Goal: Answer question/provide support: Answer question/provide support

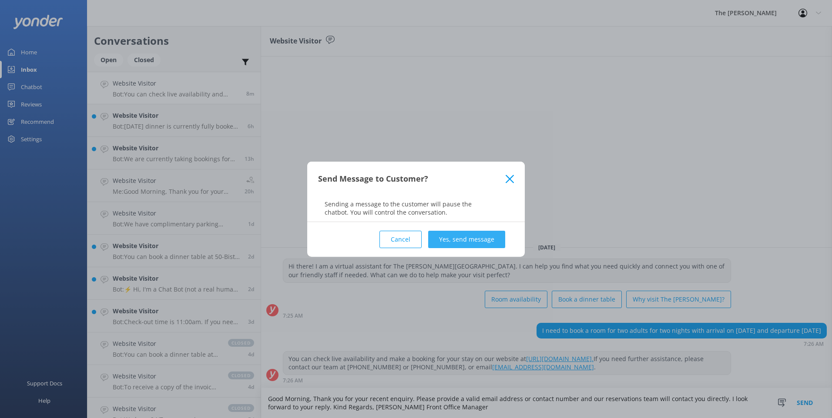
type textarea "Good Morning, Thank you for your recent enquiry. Please provide a valid email a…"
click at [484, 237] on button "Yes, send message" at bounding box center [466, 239] width 77 height 17
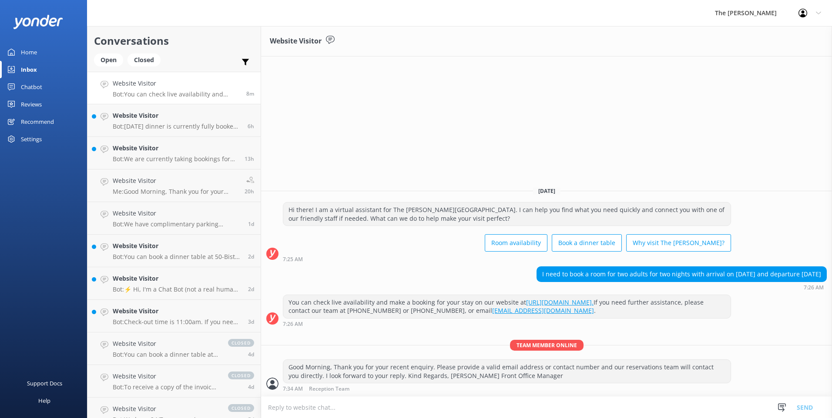
click at [148, 94] on p "Bot: You can check live availability and make a booking for your stay on our we…" at bounding box center [176, 94] width 127 height 8
click at [167, 120] on h4 "Website Visitor" at bounding box center [177, 116] width 128 height 10
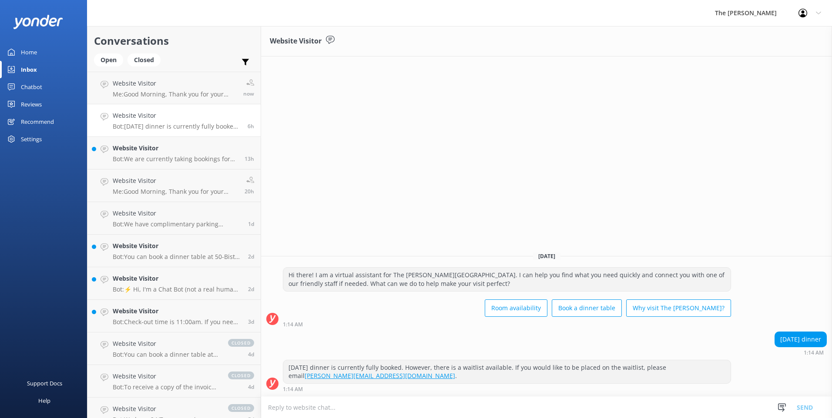
click at [366, 410] on textarea at bounding box center [546, 407] width 571 height 21
click at [104, 65] on div "Open" at bounding box center [108, 59] width 29 height 13
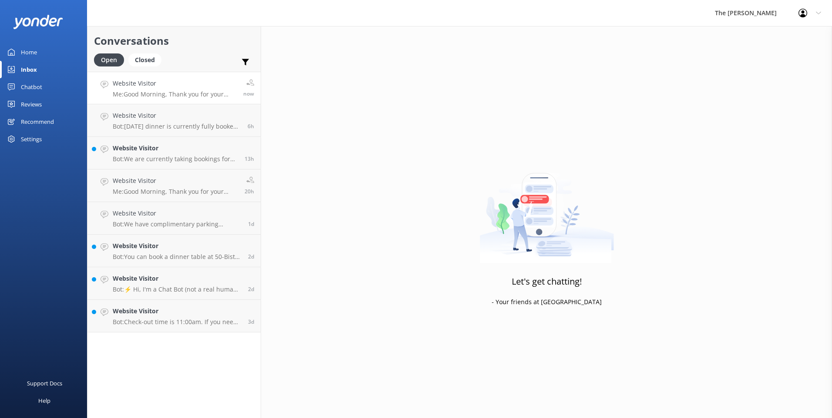
click at [172, 86] on h4 "Website Visitor" at bounding box center [175, 84] width 124 height 10
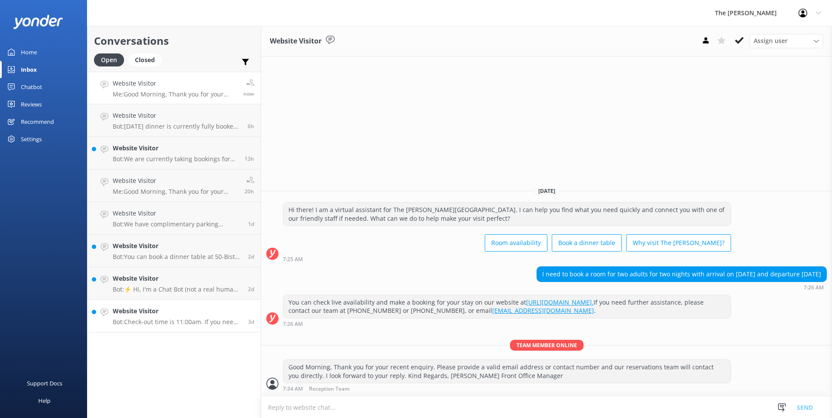
click at [178, 313] on h4 "Website Visitor" at bounding box center [177, 312] width 129 height 10
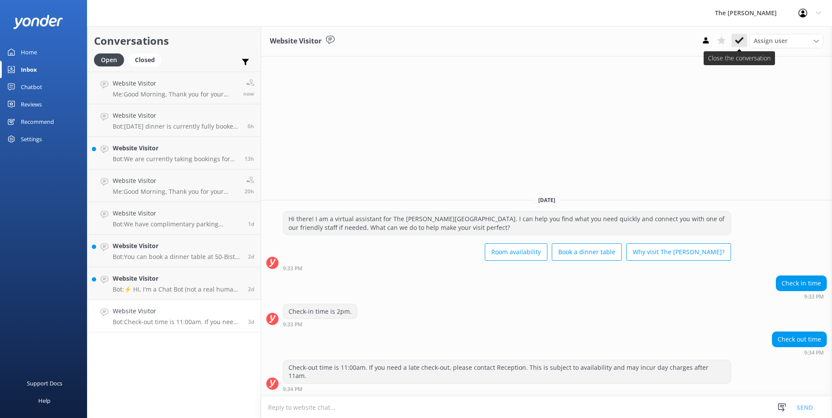
click at [742, 43] on icon at bounding box center [739, 40] width 9 height 9
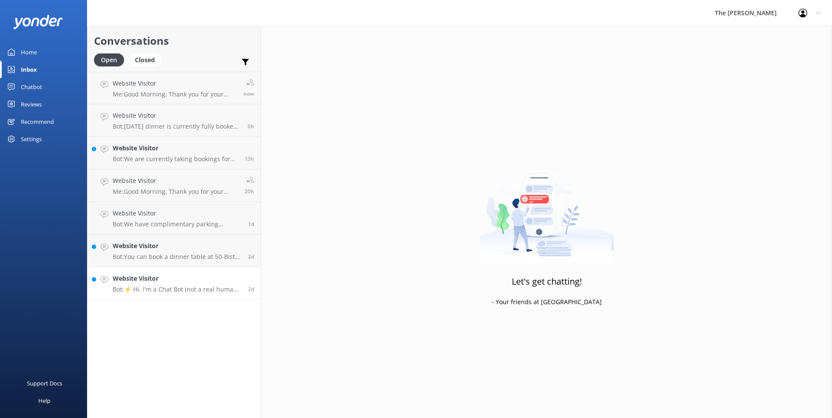
click at [189, 284] on div "Website Visitor Bot: ⚡ Hi, I'm a Chat Bot (not a real human), so I don't have a…" at bounding box center [177, 283] width 129 height 19
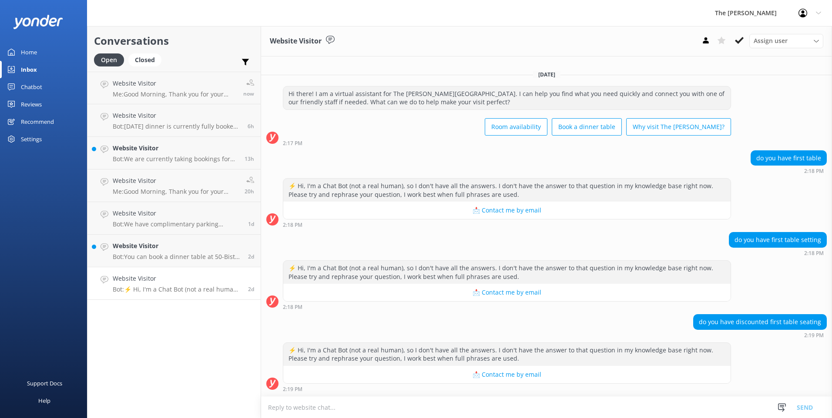
click at [469, 405] on textarea at bounding box center [546, 407] width 571 height 21
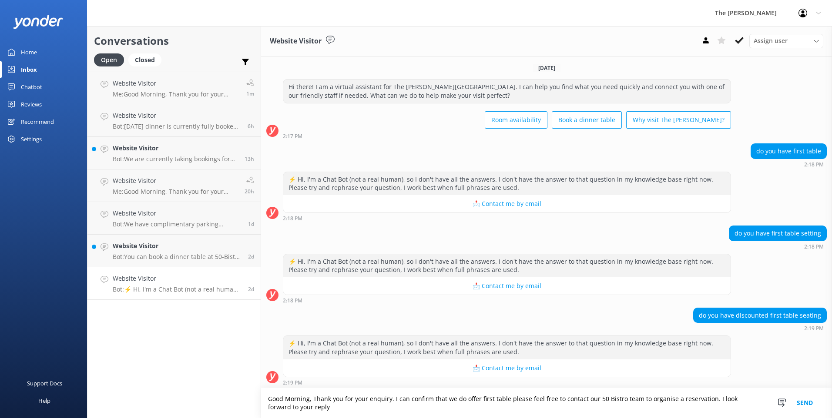
scroll to position [2, 0]
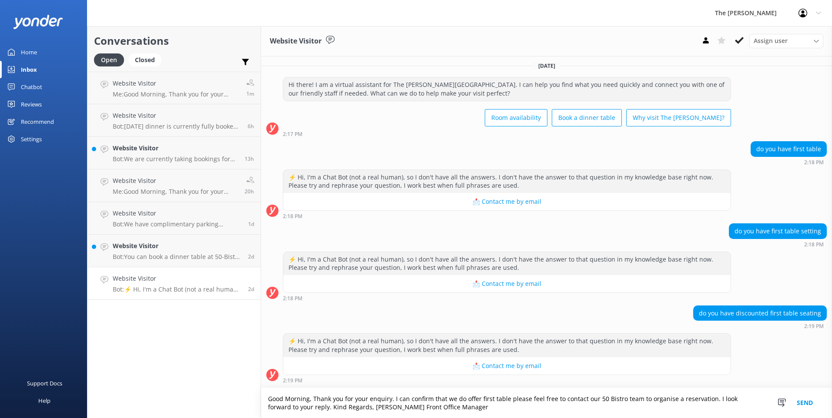
type textarea "Good Morning, Thank you for your enquiry. I can confirm that we do offer first …"
click at [806, 403] on button "Send" at bounding box center [804, 403] width 33 height 30
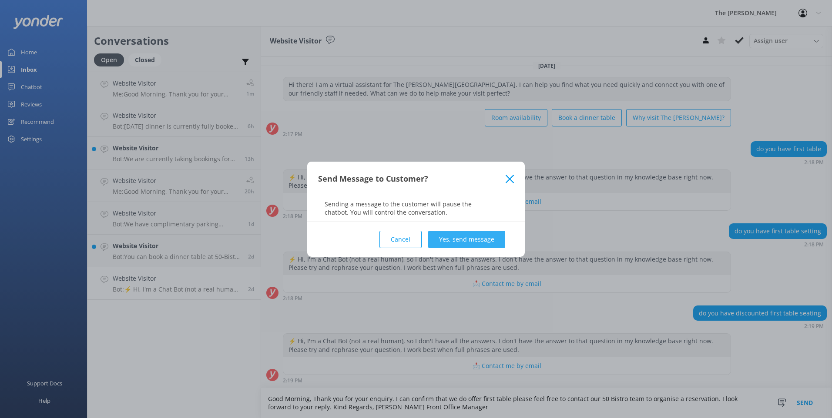
click at [457, 241] on button "Yes, send message" at bounding box center [466, 239] width 77 height 17
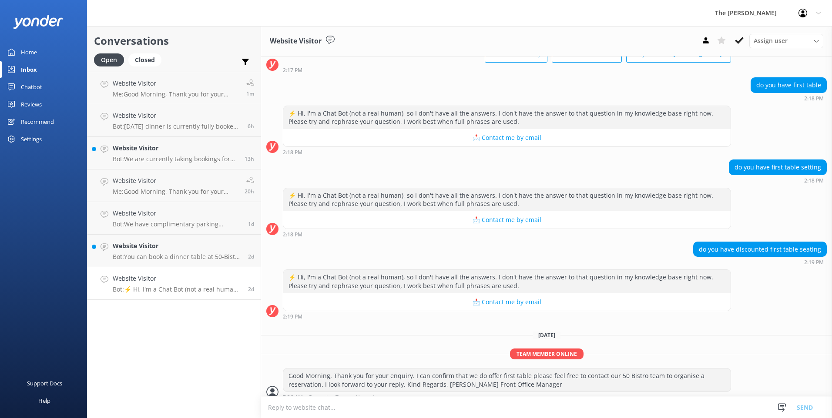
scroll to position [74, 0]
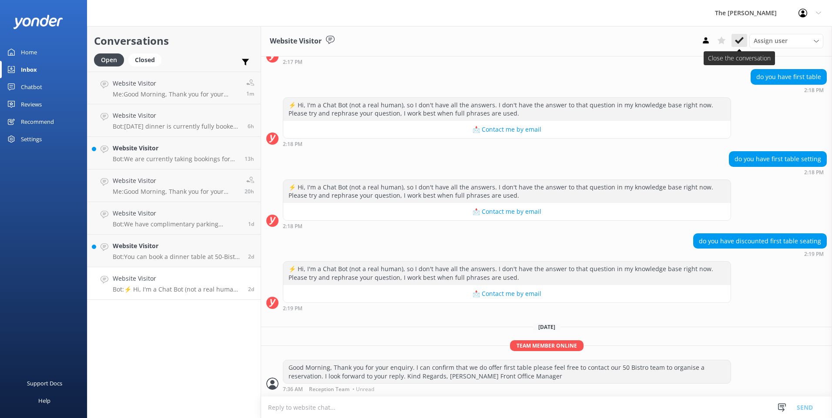
click at [737, 40] on icon at bounding box center [739, 40] width 9 height 9
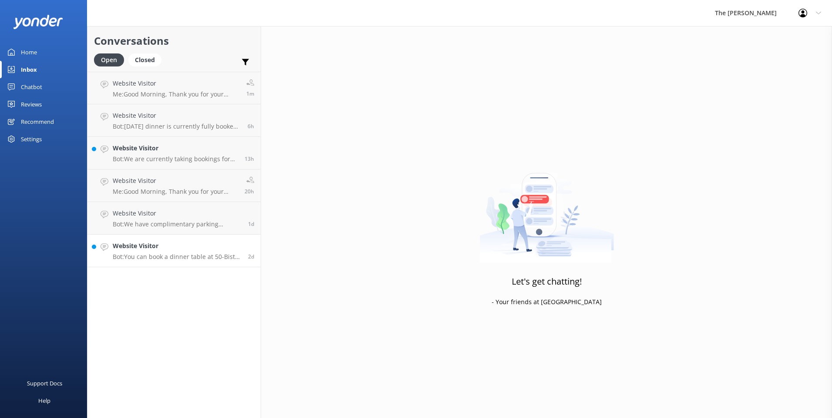
click at [167, 256] on p "Bot: You can book a dinner table at 50-Bistro using their online booking functi…" at bounding box center [177, 257] width 129 height 8
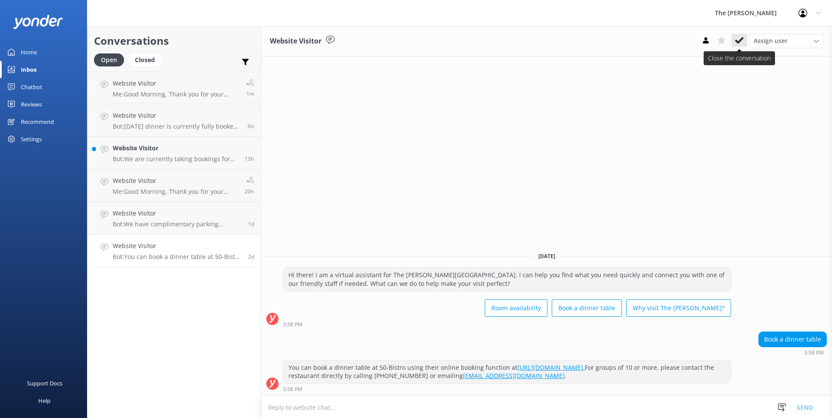
click at [739, 43] on use at bounding box center [739, 40] width 9 height 7
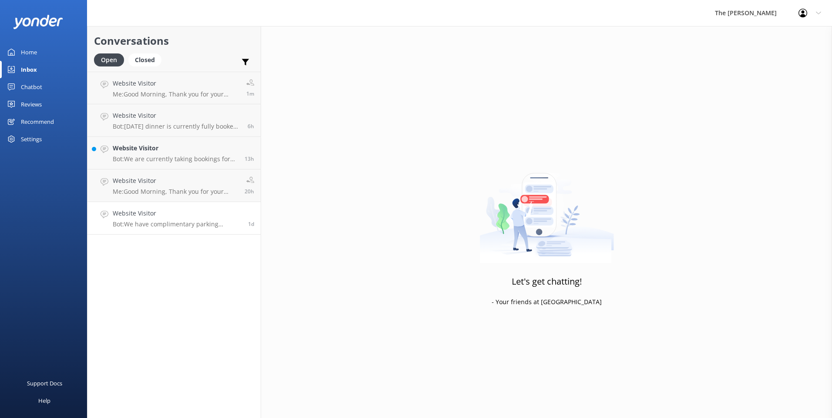
click at [157, 220] on div "Website Visitor Bot: We have complimentary parking available on-site for vehicl…" at bounding box center [177, 218] width 129 height 19
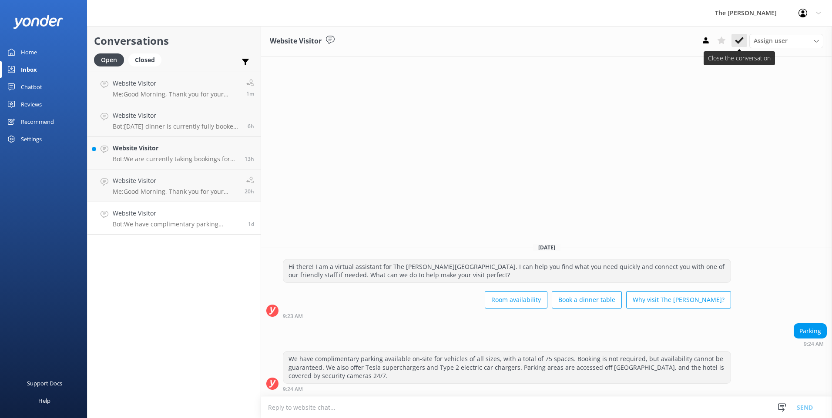
click at [742, 40] on icon at bounding box center [739, 40] width 9 height 9
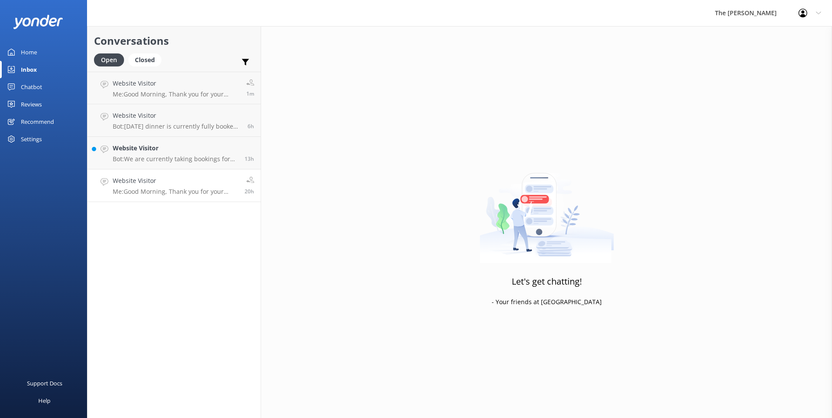
click at [157, 186] on div "Website Visitor Me: Good Morning, Thank you for your enquiry. As discussed over…" at bounding box center [175, 185] width 125 height 19
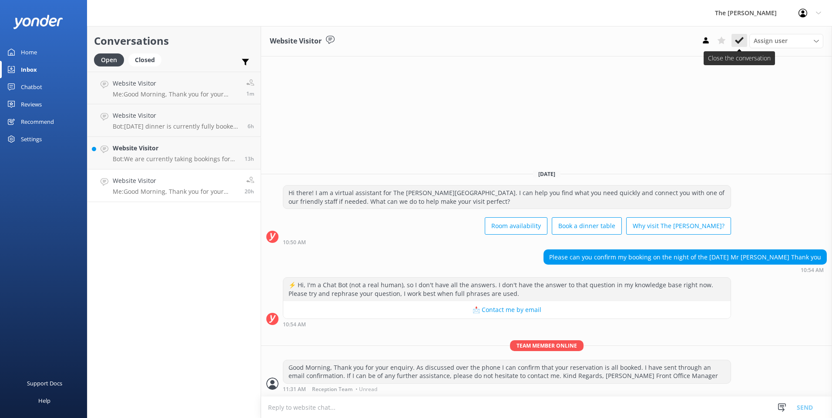
click at [736, 39] on icon at bounding box center [739, 40] width 9 height 9
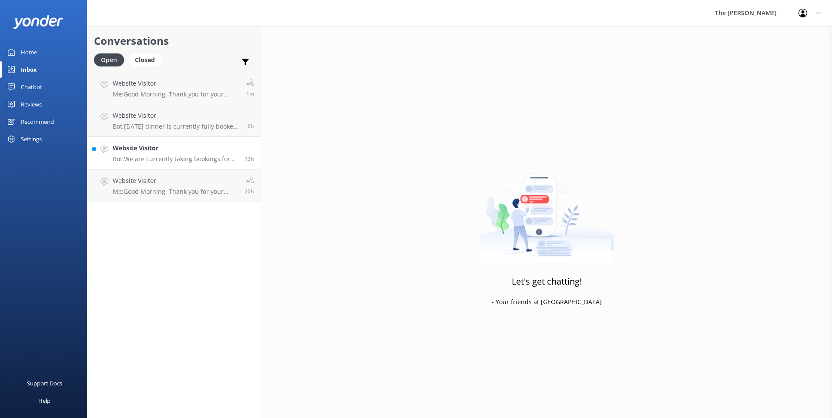
click at [153, 155] on p "Bot: We are currently taking bookings for [DATE] lunch. [DATE] dinner is fully …" at bounding box center [175, 159] width 125 height 8
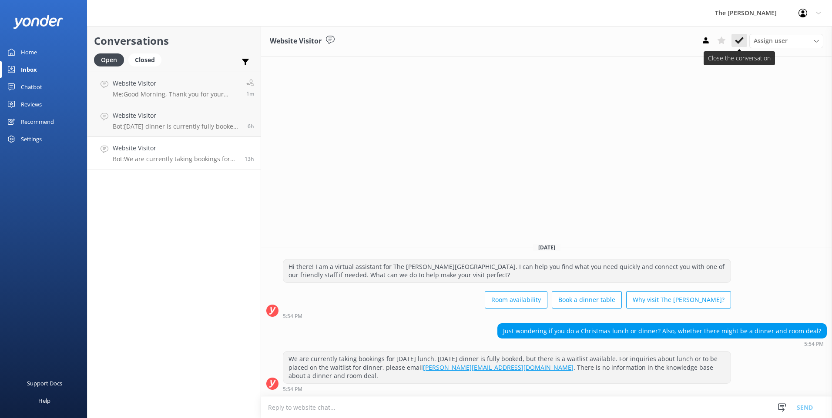
click at [743, 43] on button at bounding box center [739, 40] width 16 height 13
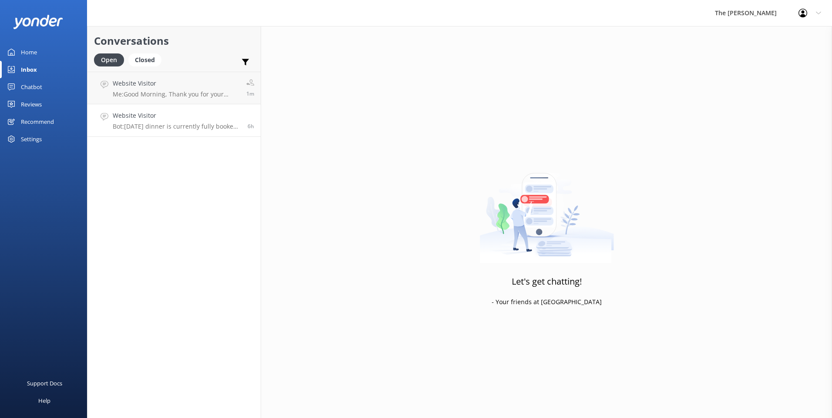
click at [161, 127] on p "Bot: [DATE] dinner is currently fully booked. However, there is a waitlist avai…" at bounding box center [177, 127] width 128 height 8
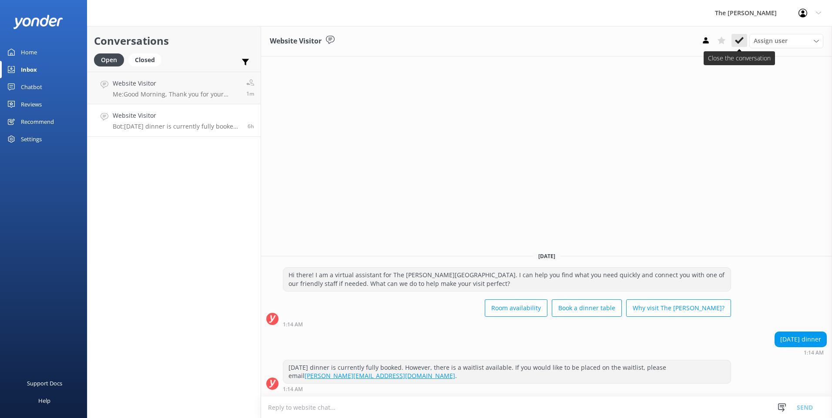
click at [741, 42] on icon at bounding box center [739, 40] width 9 height 9
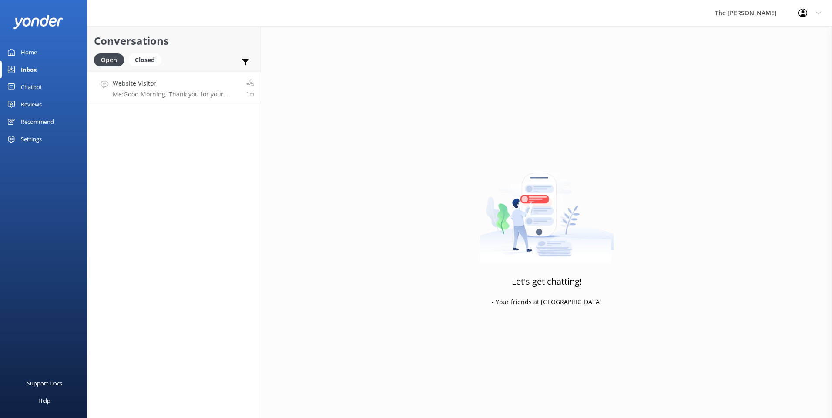
click at [176, 85] on h4 "Website Visitor" at bounding box center [176, 84] width 127 height 10
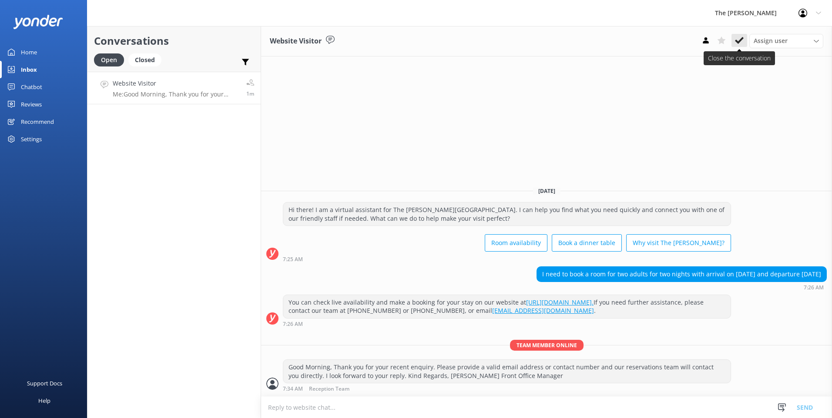
click at [743, 41] on button at bounding box center [739, 40] width 16 height 13
